Goal: Browse casually

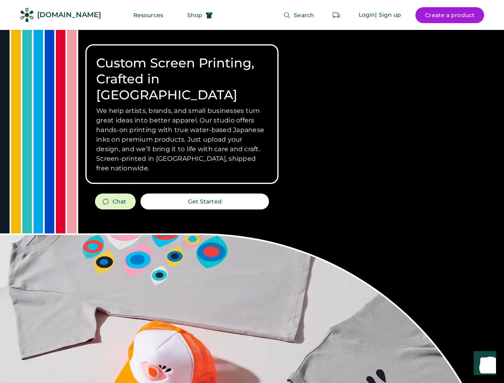
click at [252, 192] on div "Custom Screen Printing, Crafted in [GEOGRAPHIC_DATA] We help artists, brands, a…" at bounding box center [252, 283] width 504 height 507
click at [252, 206] on div "Custom Screen Printing, Crafted in [GEOGRAPHIC_DATA] We help artists, brands, a…" at bounding box center [252, 283] width 504 height 507
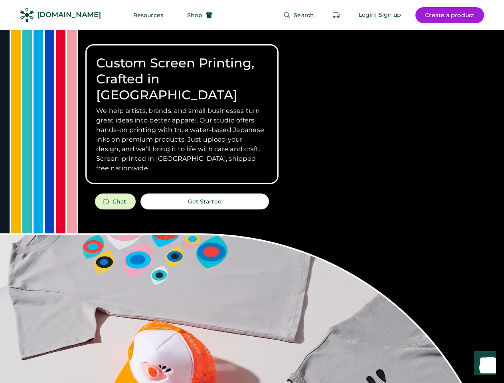
click at [252, 206] on div "Custom Screen Printing, Crafted in [GEOGRAPHIC_DATA] We help artists, brands, a…" at bounding box center [252, 283] width 504 height 507
click at [182, 114] on h3 "We help artists, brands, and small businesses turn great ideas into better appa…" at bounding box center [182, 139] width 172 height 67
click at [182, 106] on h3 "We help artists, brands, and small businesses turn great ideas into better appa…" at bounding box center [182, 139] width 172 height 67
click at [182, 71] on h1 "Custom Screen Printing, Crafted in [GEOGRAPHIC_DATA]" at bounding box center [182, 79] width 172 height 48
